Goal: Check status

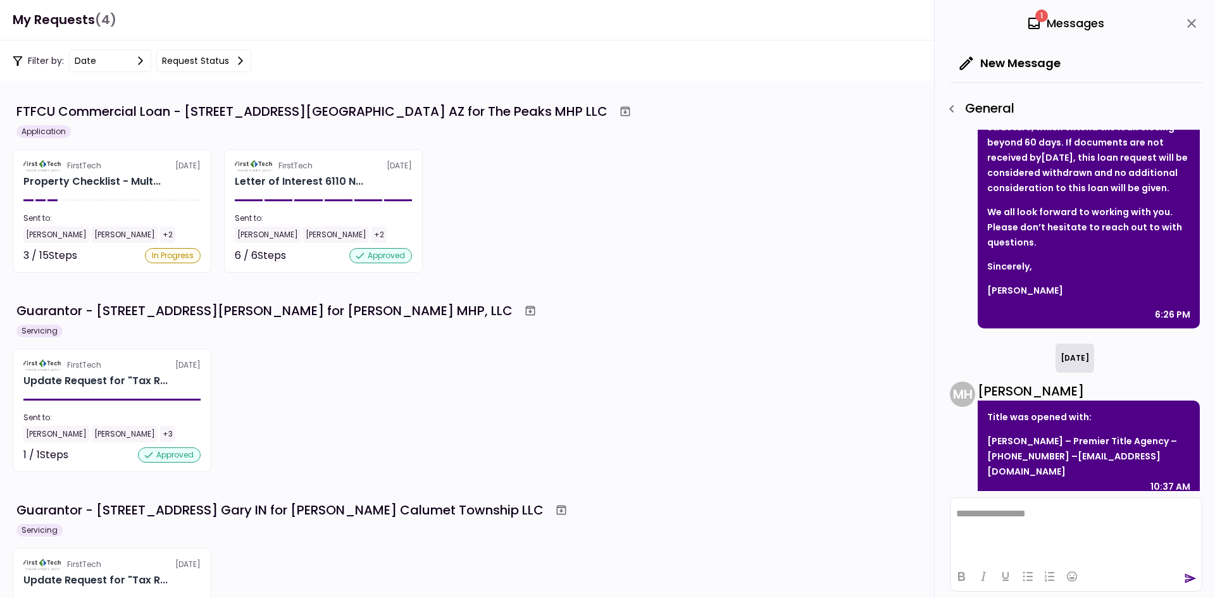
click at [91, 189] on section "FirstTech [DATE] Property Checklist - Mult... Sent to: [PERSON_NAME] [PERSON_NA…" at bounding box center [112, 210] width 199 height 123
